Goal: Navigation & Orientation: Find specific page/section

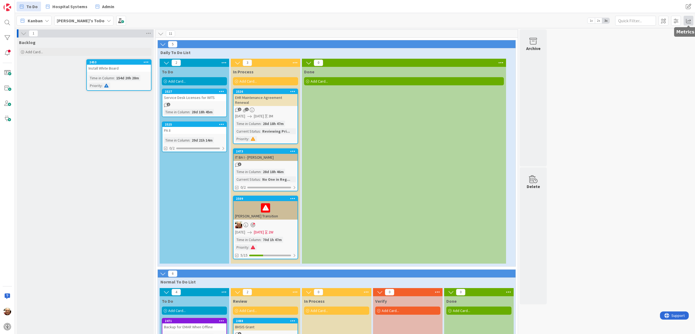
click at [521, 20] on span at bounding box center [689, 21] width 10 height 10
click at [521, 108] on div "Throughput" at bounding box center [646, 110] width 51 height 6
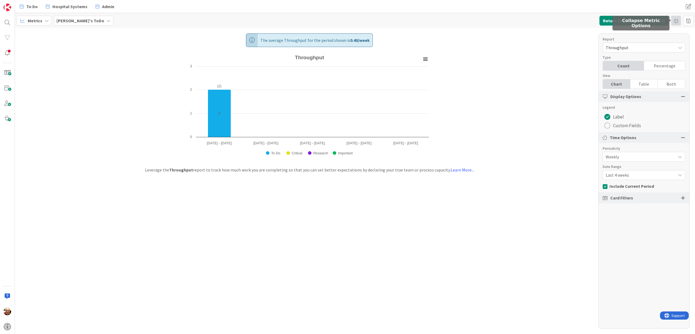
click at [521, 21] on div at bounding box center [676, 21] width 10 height 10
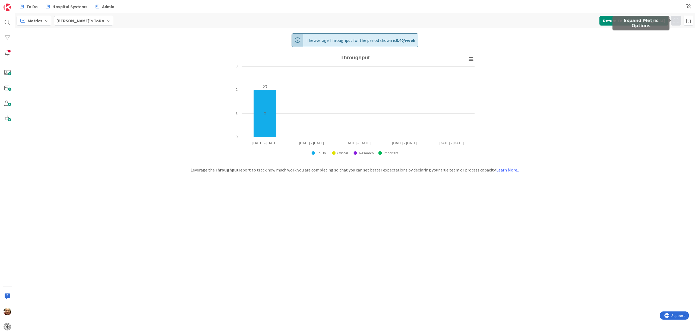
click at [521, 21] on div at bounding box center [676, 21] width 10 height 10
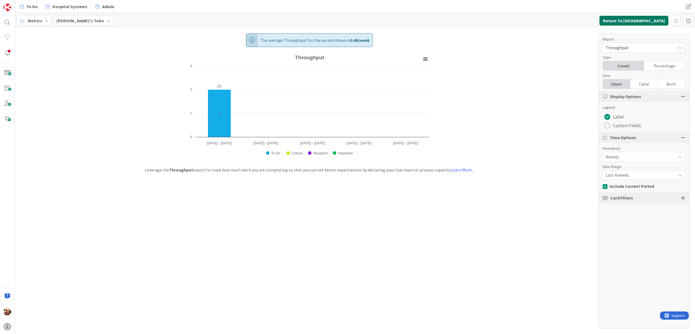
click at [521, 21] on button "Return To [GEOGRAPHIC_DATA]" at bounding box center [634, 21] width 69 height 10
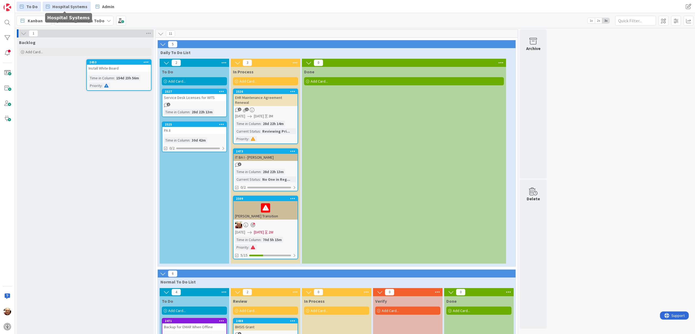
click at [68, 5] on span "Hospital Systems" at bounding box center [69, 6] width 35 height 7
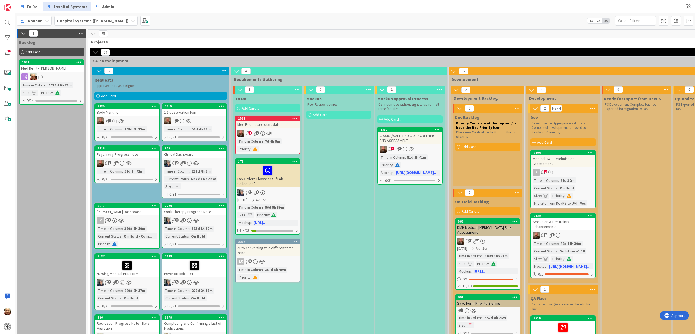
click at [48, 20] on icon at bounding box center [47, 20] width 4 height 4
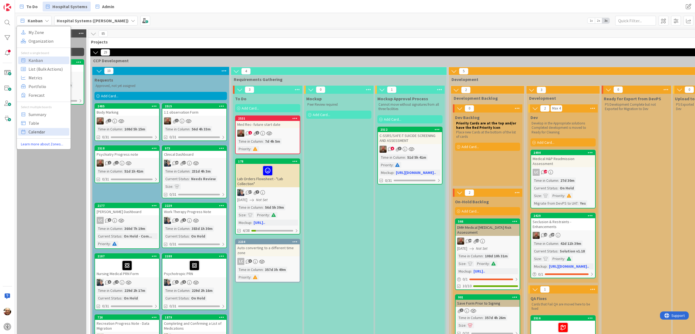
click at [40, 132] on span "Calendar" at bounding box center [48, 132] width 39 height 8
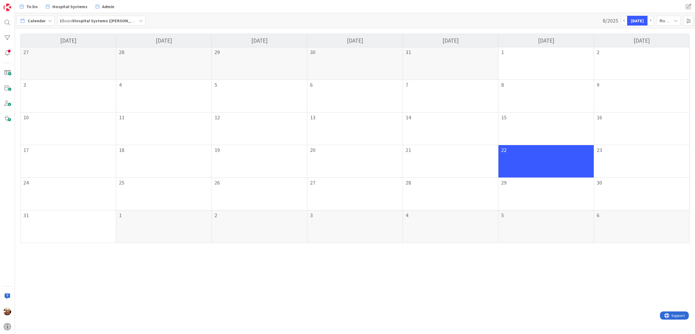
click at [48, 21] on icon at bounding box center [50, 20] width 4 height 4
click at [45, 60] on span "Kanban" at bounding box center [48, 60] width 39 height 8
